Goal: Complete application form: Complete application form

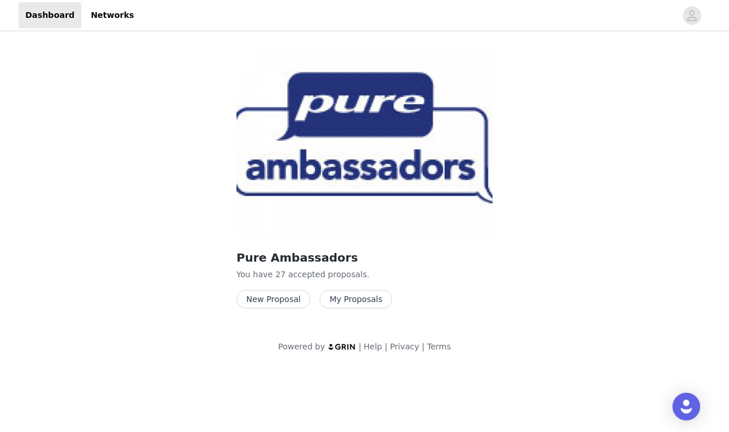
click at [287, 299] on button "New Proposal" at bounding box center [274, 299] width 74 height 18
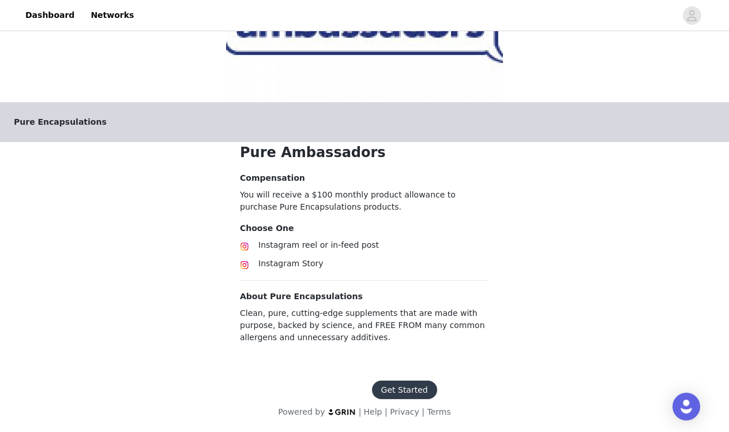
scroll to position [139, 0]
click at [411, 394] on button "Get Started" at bounding box center [404, 389] width 65 height 18
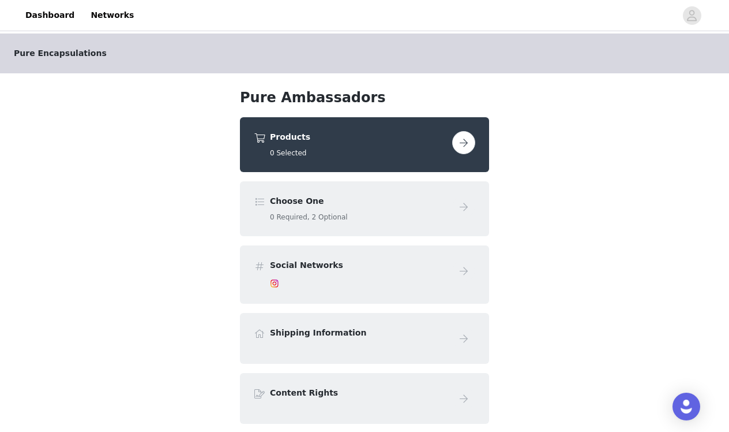
click at [467, 152] on button "button" at bounding box center [463, 142] width 23 height 23
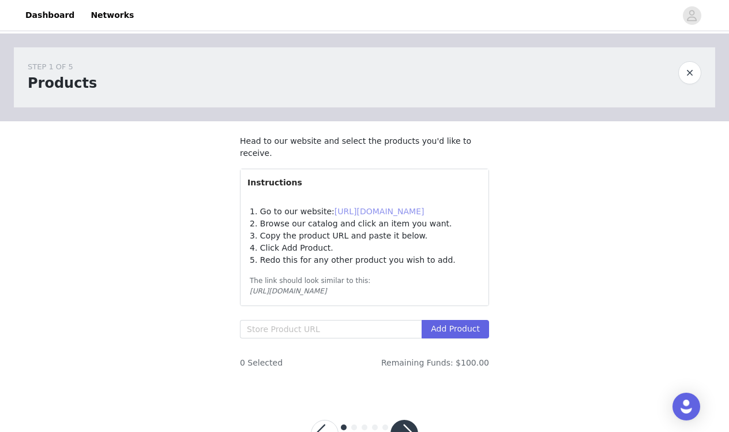
click at [395, 212] on link "[URL][DOMAIN_NAME]" at bounding box center [380, 211] width 90 height 9
click at [283, 333] on input "text" at bounding box center [331, 329] width 182 height 18
paste input "[URL][DOMAIN_NAME]"
click at [456, 330] on button "Add Product" at bounding box center [456, 329] width 68 height 18
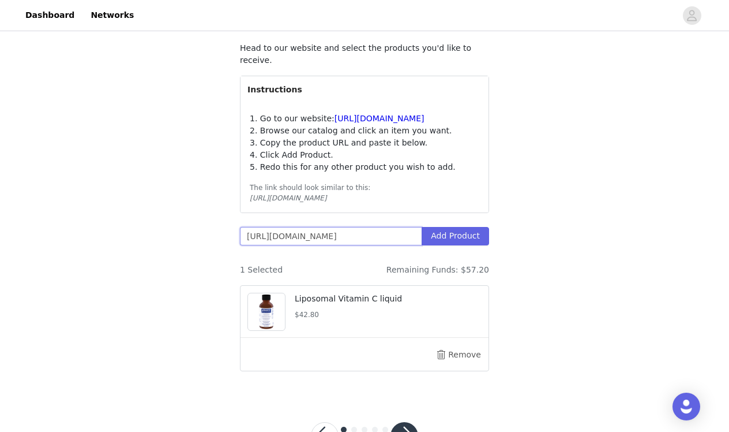
scroll to position [95, 0]
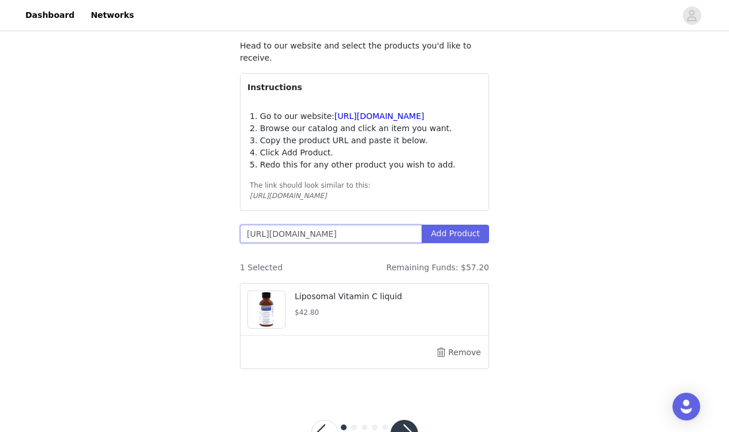
click at [391, 224] on input "[URL][DOMAIN_NAME]" at bounding box center [331, 233] width 182 height 18
paste input "944647995426/liver-gi-detox"
type input "[URL][DOMAIN_NAME]"
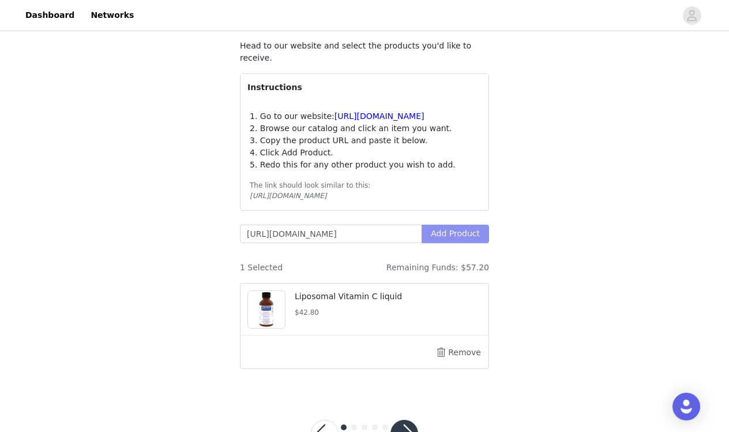
click at [456, 233] on button "Add Product" at bounding box center [456, 233] width 68 height 18
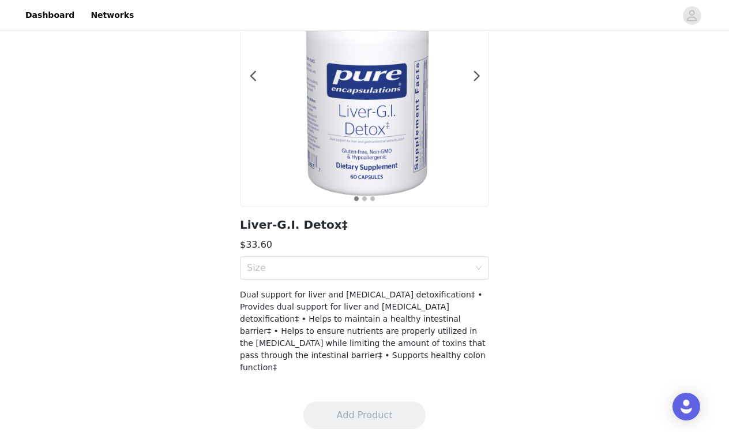
scroll to position [117, 0]
click at [343, 272] on div "Size" at bounding box center [358, 269] width 223 height 12
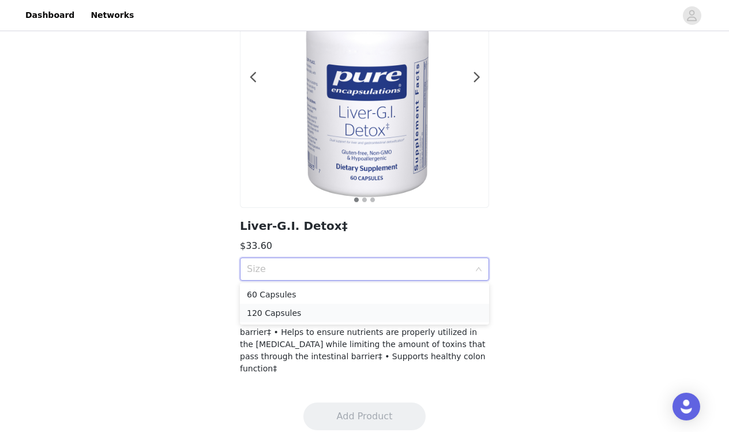
click at [268, 313] on div "120 Capsules" at bounding box center [364, 312] width 235 height 13
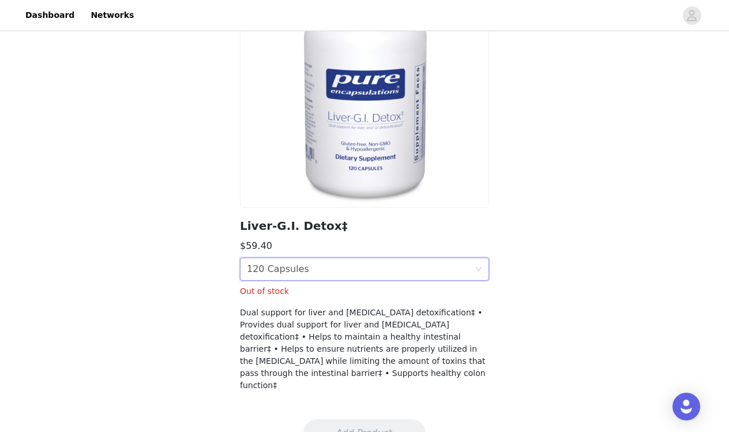
click at [289, 271] on div "120 Capsules" at bounding box center [278, 269] width 62 height 22
click at [281, 292] on div "60 Capsules" at bounding box center [364, 294] width 235 height 13
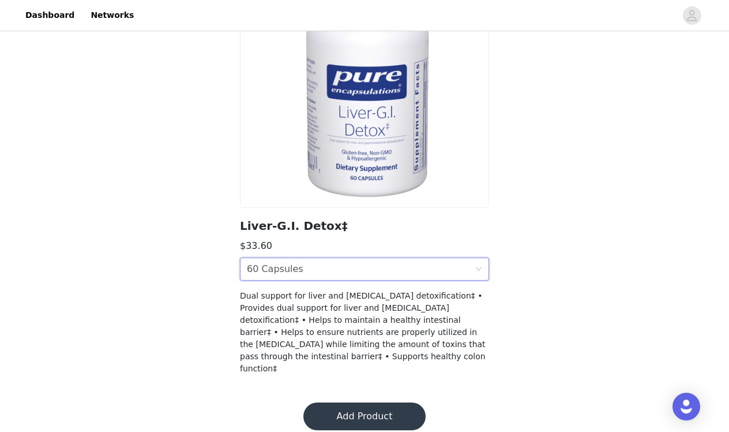
click at [380, 404] on button "Add Product" at bounding box center [365, 416] width 122 height 28
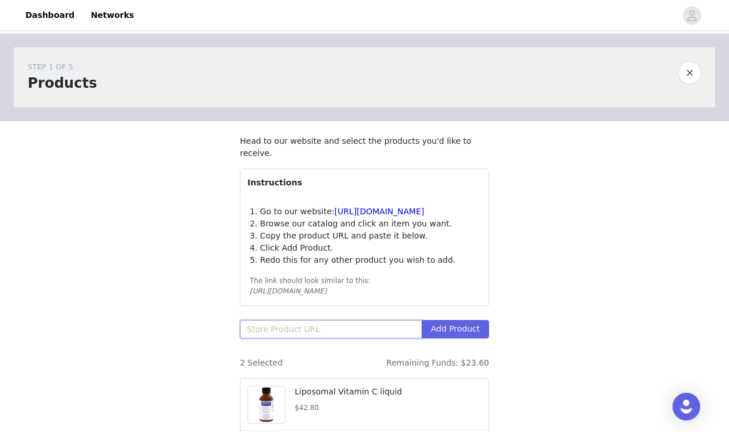
click at [347, 325] on input "text" at bounding box center [331, 329] width 182 height 18
paste input "[URL][DOMAIN_NAME]"
type input "[URL][DOMAIN_NAME]"
click at [450, 327] on button "Add Product" at bounding box center [456, 329] width 68 height 18
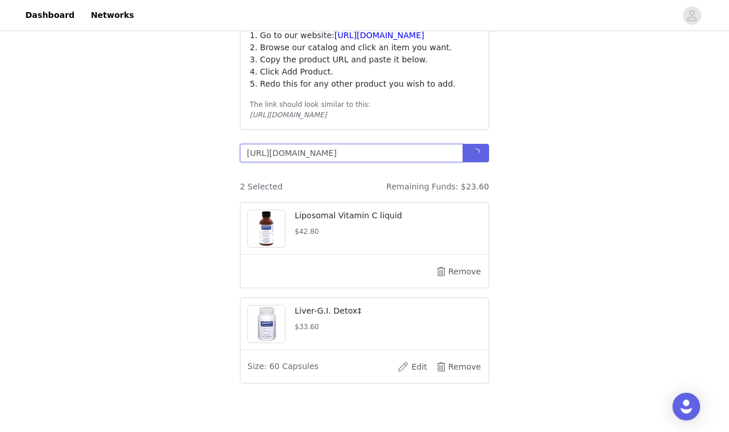
scroll to position [177, 0]
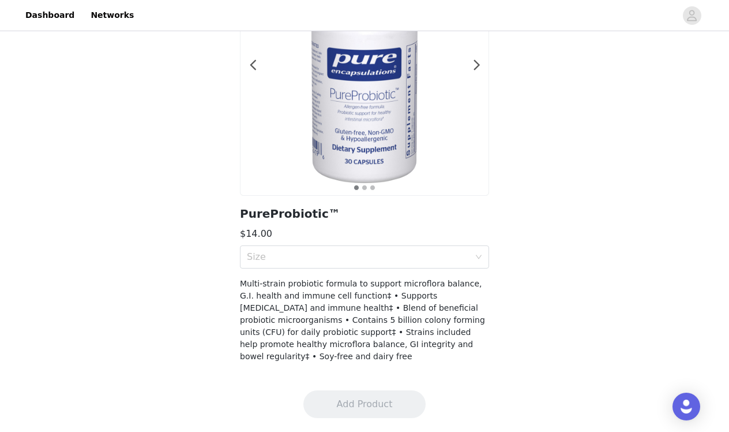
scroll to position [129, 0]
click at [428, 246] on div "Size" at bounding box center [361, 257] width 228 height 22
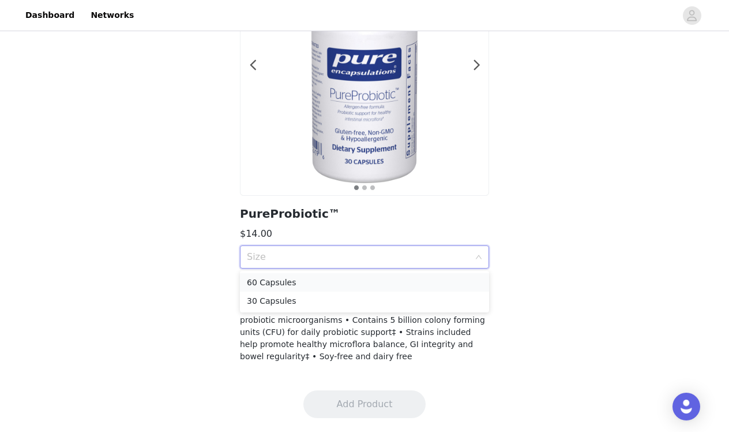
click at [323, 278] on div "60 Capsules" at bounding box center [364, 282] width 235 height 13
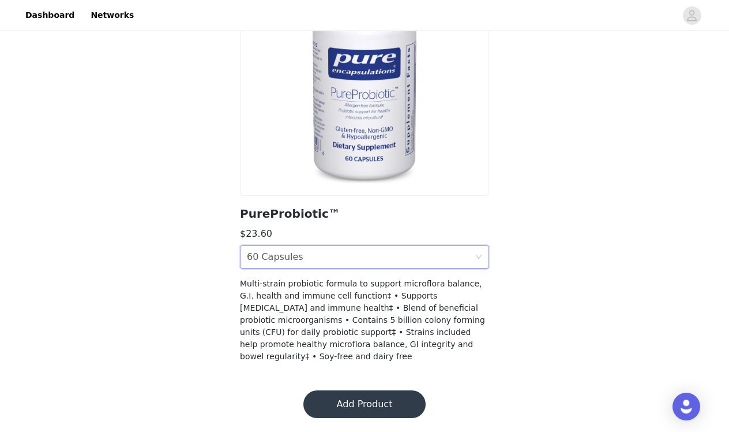
click at [384, 403] on button "Add Product" at bounding box center [365, 404] width 122 height 28
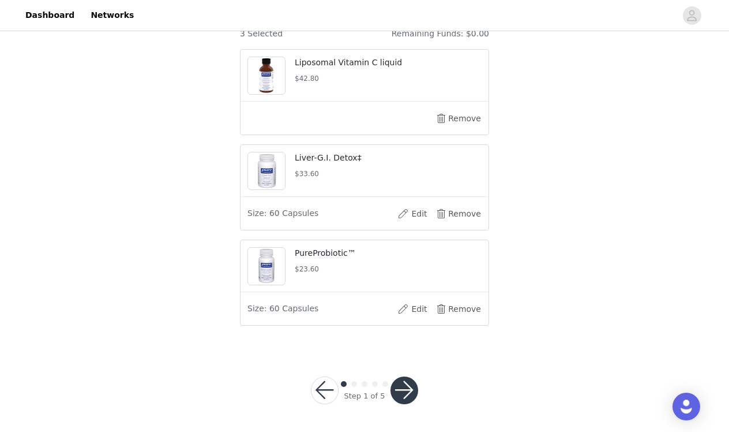
scroll to position [328, 0]
click at [405, 386] on button "button" at bounding box center [405, 391] width 28 height 28
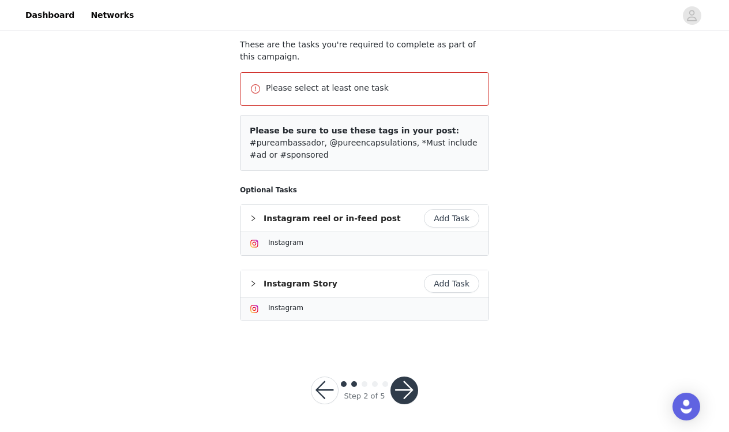
scroll to position [96, 0]
click at [448, 289] on button "Add Task" at bounding box center [451, 284] width 55 height 18
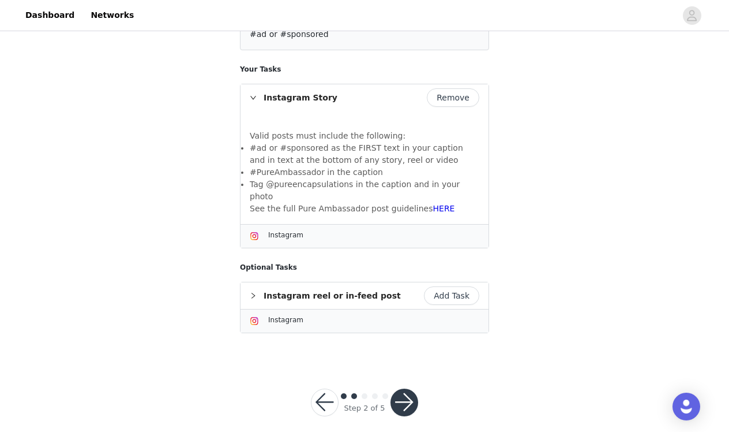
scroll to position [174, 0]
click at [402, 389] on button "button" at bounding box center [405, 403] width 28 height 28
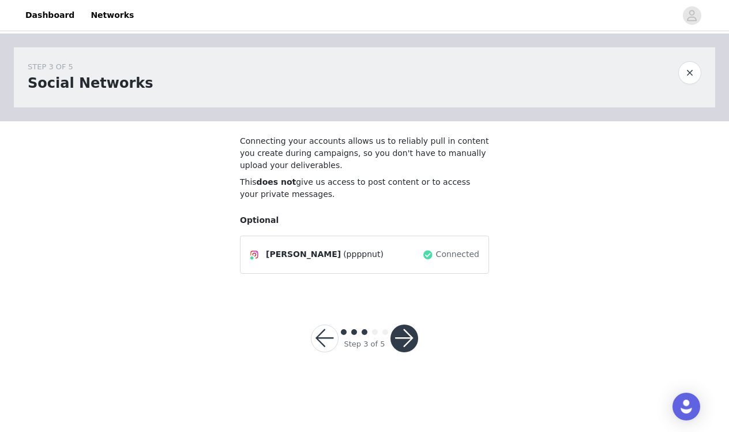
click at [408, 336] on button "button" at bounding box center [405, 338] width 28 height 28
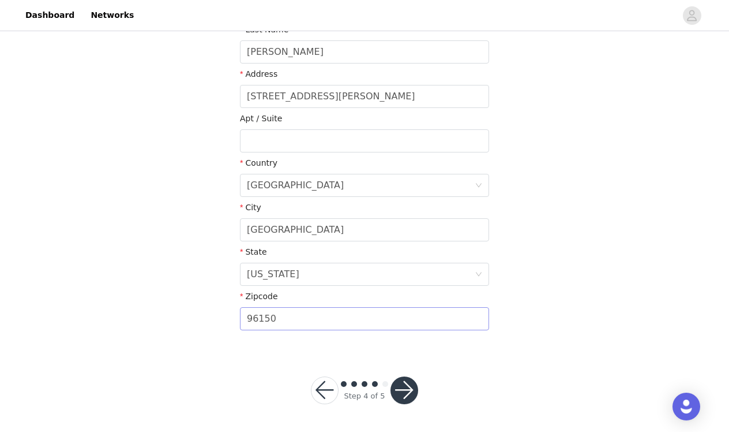
scroll to position [280, 0]
click at [406, 388] on button "button" at bounding box center [405, 391] width 28 height 28
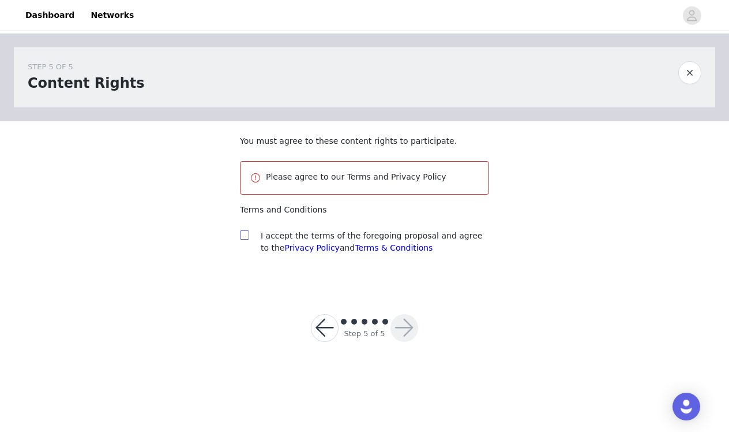
click at [245, 235] on input "checkbox" at bounding box center [244, 234] width 8 height 8
checkbox input "true"
click at [405, 325] on button "button" at bounding box center [405, 328] width 28 height 28
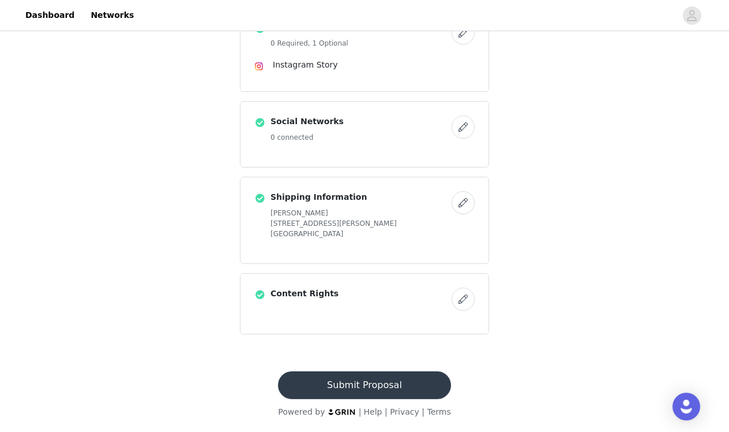
scroll to position [310, 0]
click at [385, 384] on button "Submit Proposal" at bounding box center [364, 385] width 173 height 28
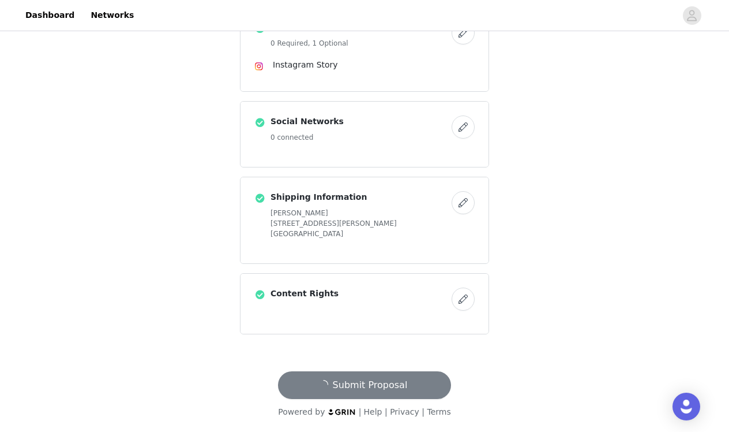
scroll to position [215, 0]
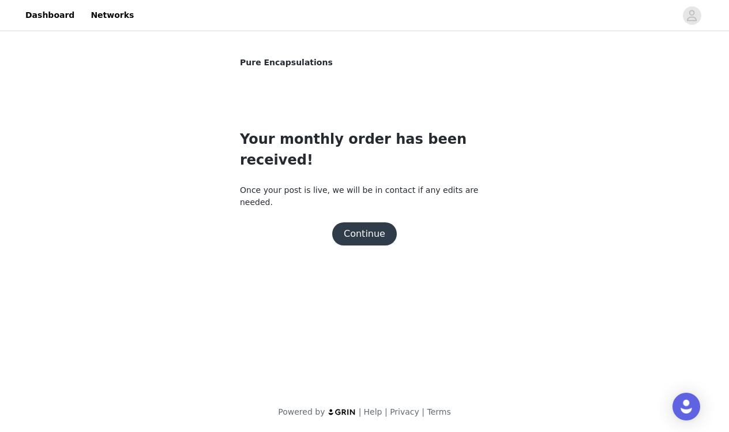
click at [366, 203] on body "Dashboard Networks Pure Encapsulations Your monthly order has been received! On…" at bounding box center [364, 216] width 729 height 432
click at [383, 196] on body "Dashboard Networks Pure Encapsulations Your monthly order has been received! On…" at bounding box center [364, 216] width 729 height 432
